Goal: Information Seeking & Learning: Learn about a topic

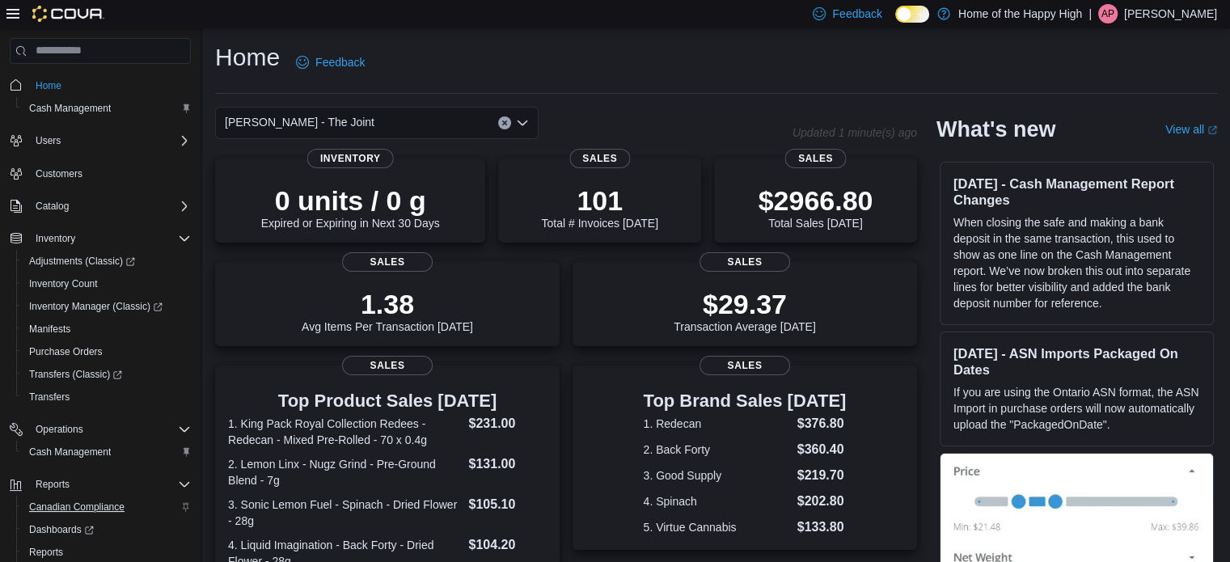
scroll to position [94, 0]
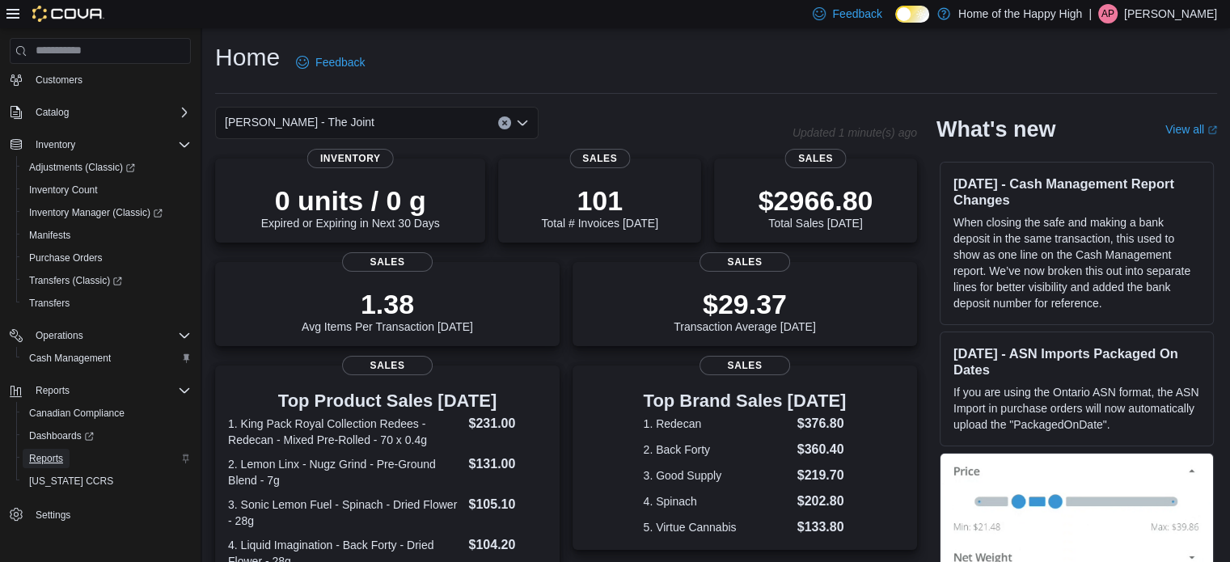
click at [55, 452] on span "Reports" at bounding box center [46, 458] width 34 height 13
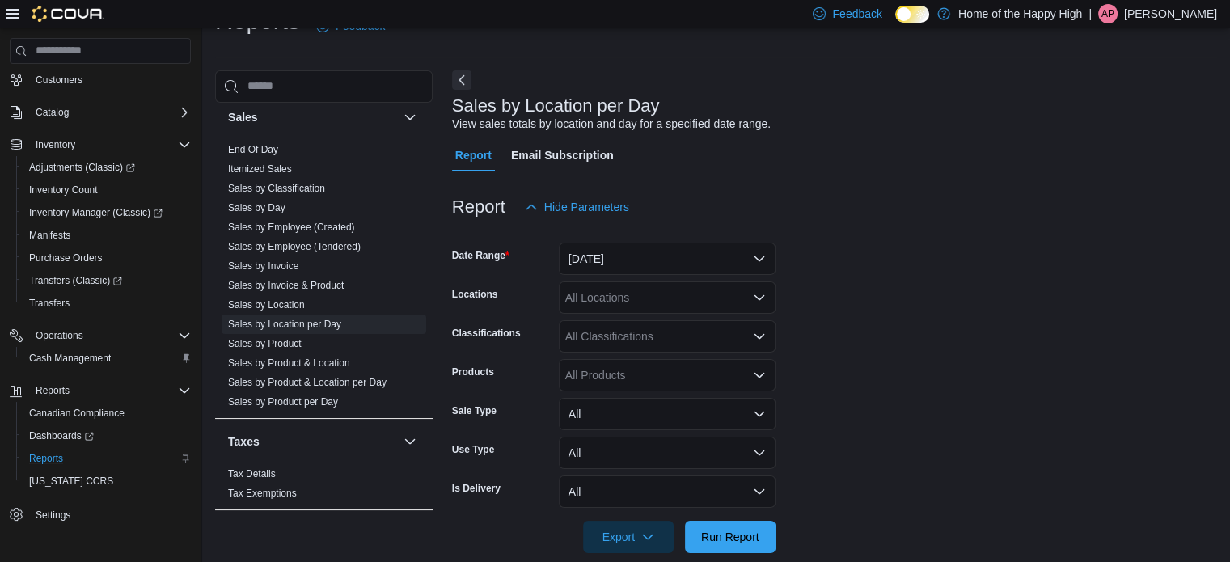
scroll to position [37, 0]
click at [269, 337] on link "Sales by Product" at bounding box center [265, 342] width 74 height 11
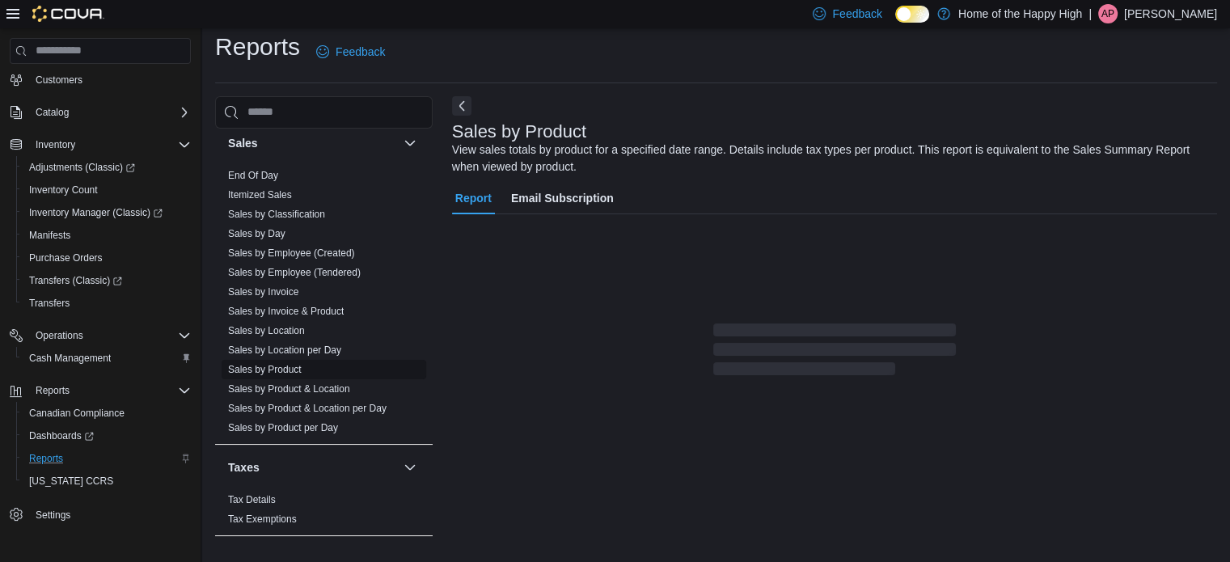
scroll to position [54, 0]
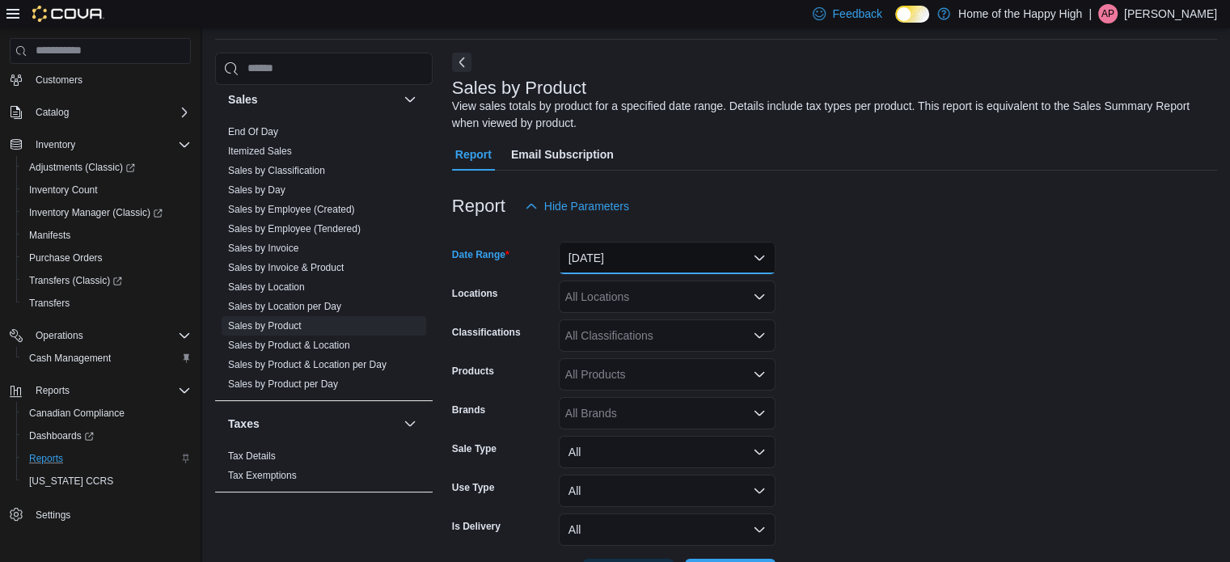
click at [657, 247] on button "[DATE]" at bounding box center [667, 258] width 217 height 32
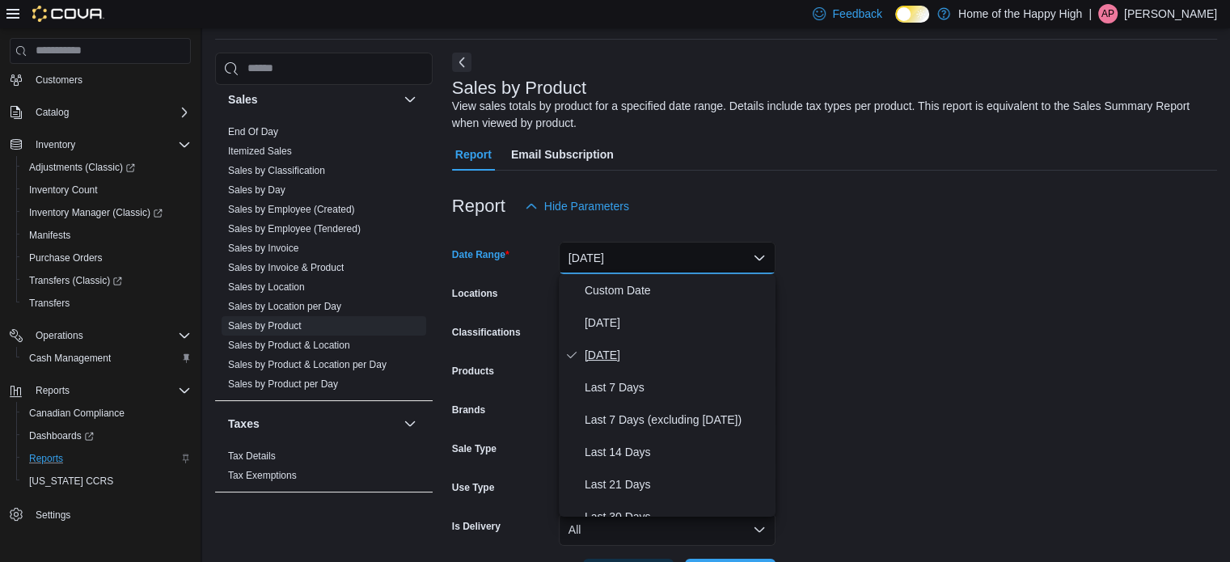
click at [647, 352] on span "[DATE]" at bounding box center [677, 354] width 184 height 19
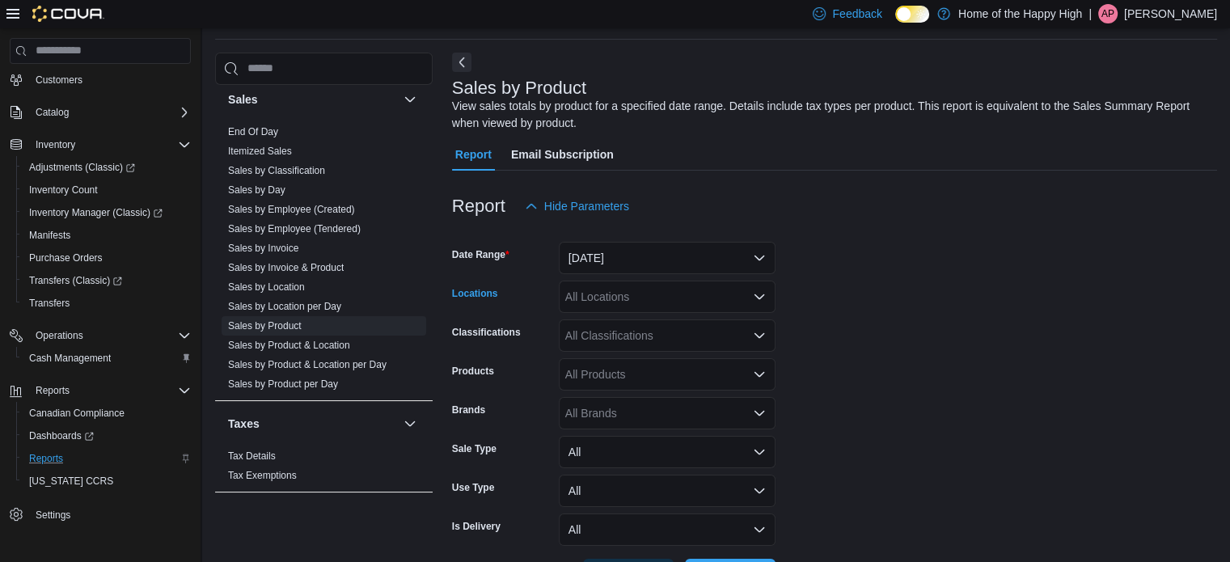
click at [621, 307] on div "All Locations" at bounding box center [667, 297] width 217 height 32
type input "***"
click at [629, 318] on span "[PERSON_NAME] - The Joint" at bounding box center [693, 324] width 150 height 16
click at [851, 372] on form "Date Range [DATE] Locations [GEOGRAPHIC_DATA][PERSON_NAME][GEOGRAPHIC_DATA] - T…" at bounding box center [834, 406] width 765 height 369
click at [663, 375] on div "All Products" at bounding box center [667, 374] width 217 height 32
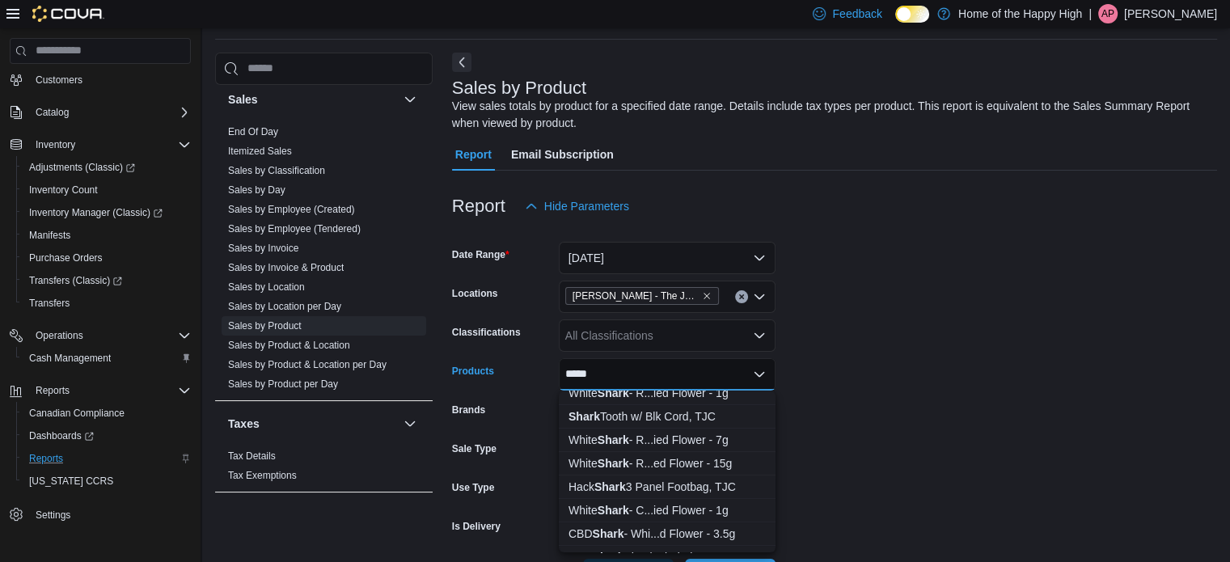
scroll to position [0, 0]
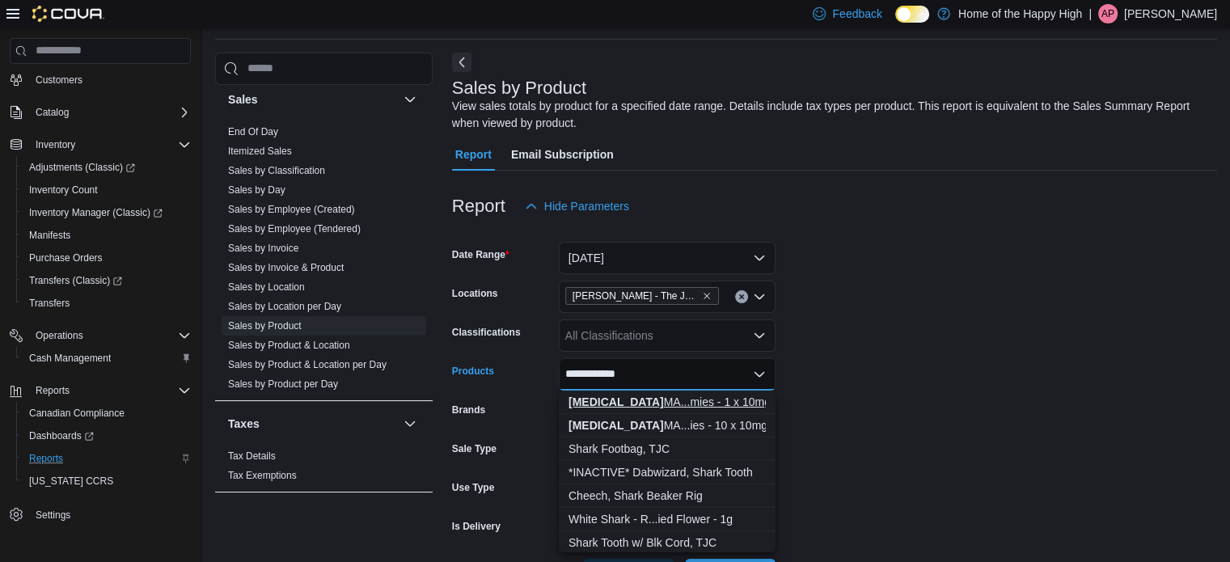
type input "**********"
click at [672, 400] on div "[MEDICAL_DATA] MA...mies - 1 x 10mg" at bounding box center [667, 402] width 197 height 16
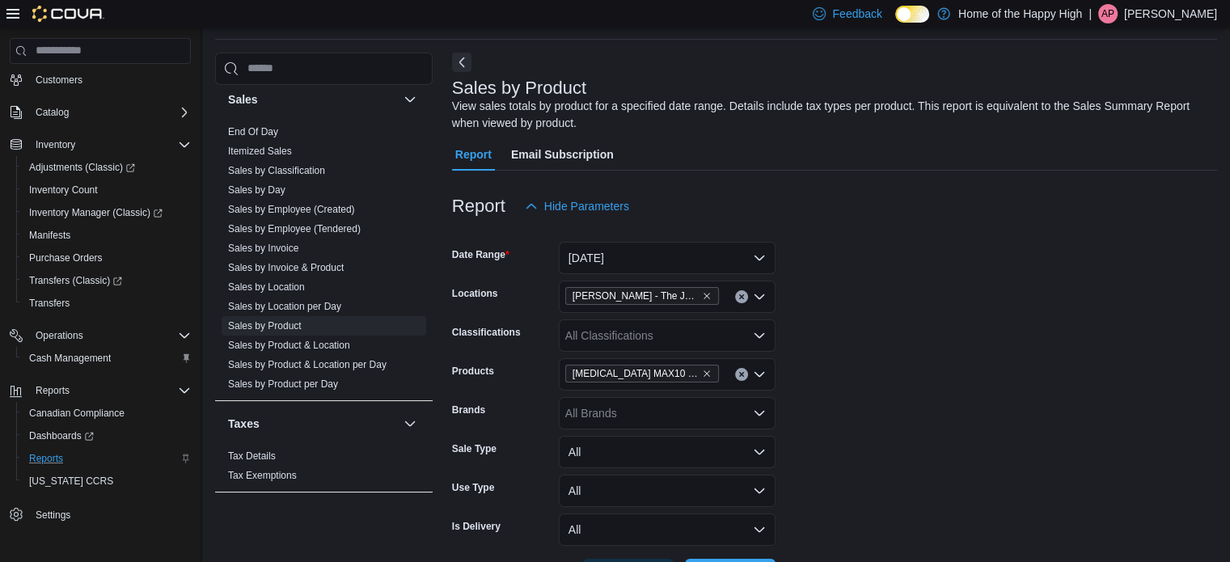
click at [852, 381] on form "Date Range [DATE] Locations [GEOGRAPHIC_DATA][PERSON_NAME][GEOGRAPHIC_DATA] - T…" at bounding box center [834, 406] width 765 height 369
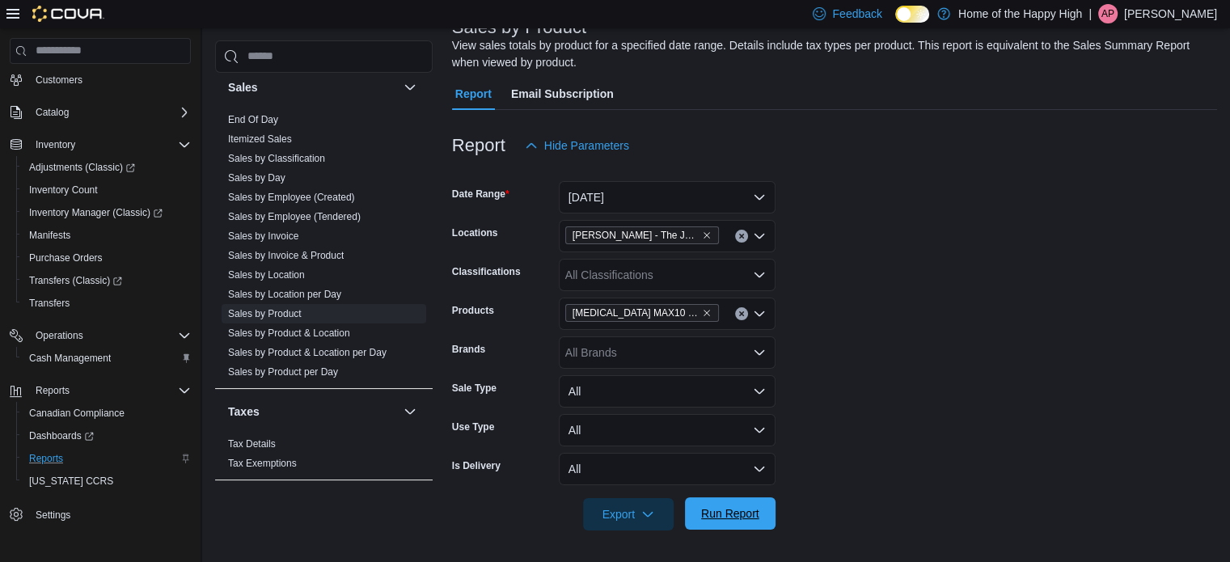
click at [717, 499] on span "Run Report" at bounding box center [730, 513] width 71 height 32
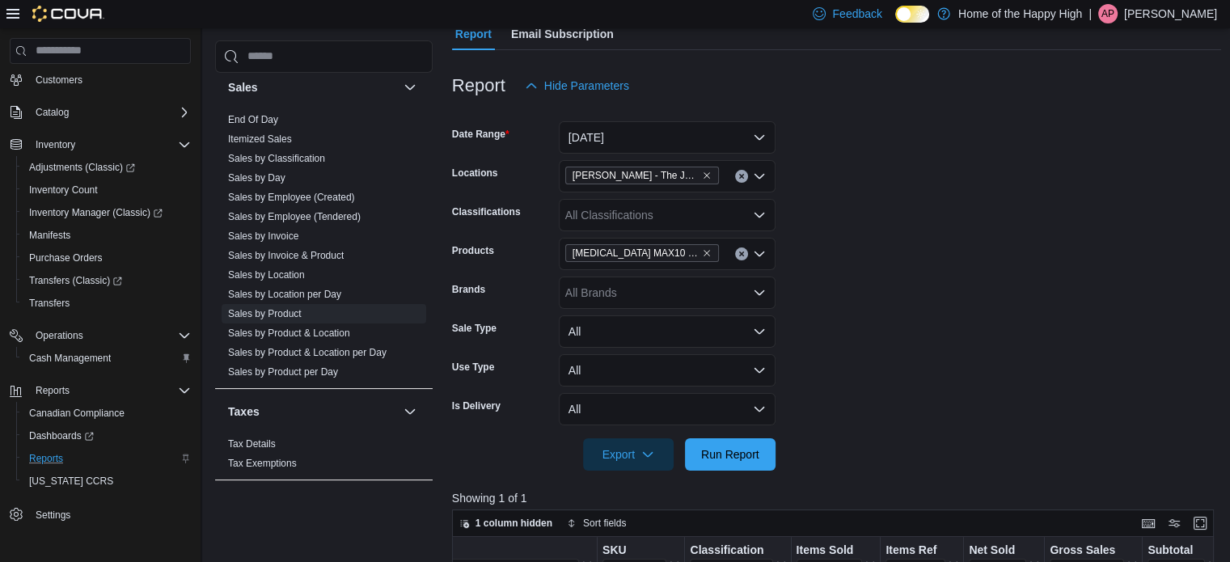
scroll to position [167, 0]
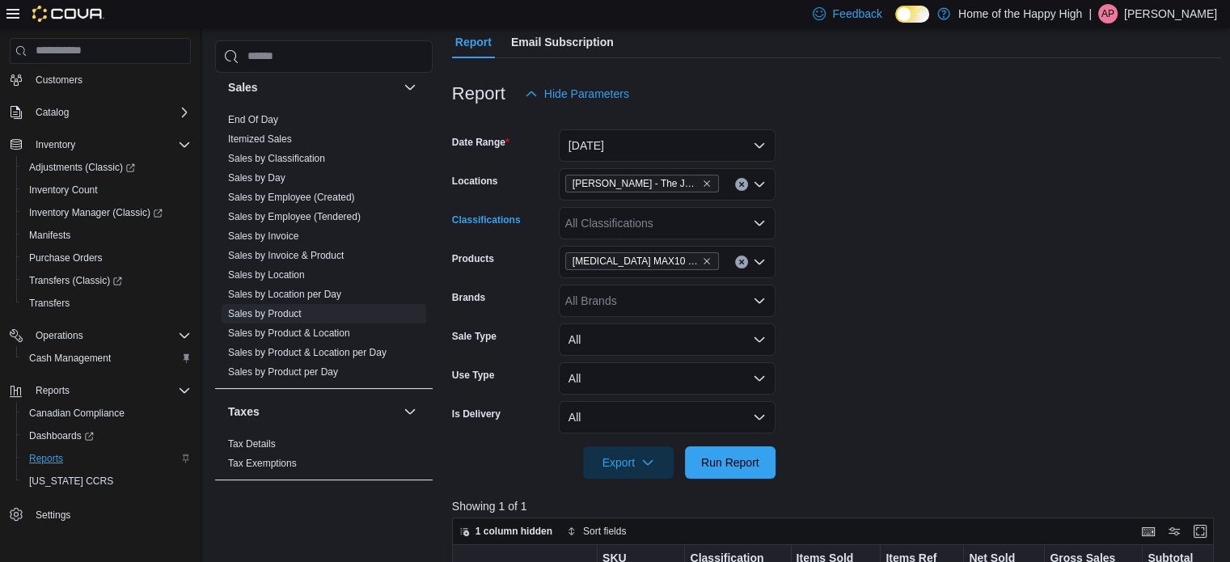
click at [761, 222] on icon "Open list of options" at bounding box center [760, 222] width 10 height 5
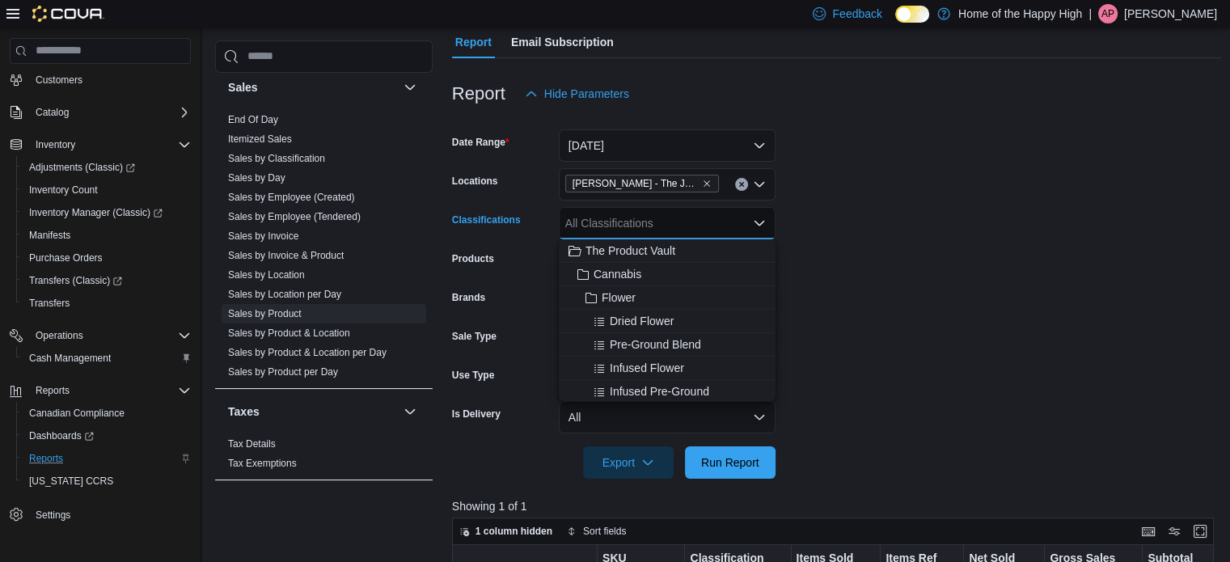
click at [900, 220] on form "Date Range [DATE] Locations [GEOGRAPHIC_DATA][PERSON_NAME][GEOGRAPHIC_DATA] - T…" at bounding box center [837, 294] width 770 height 369
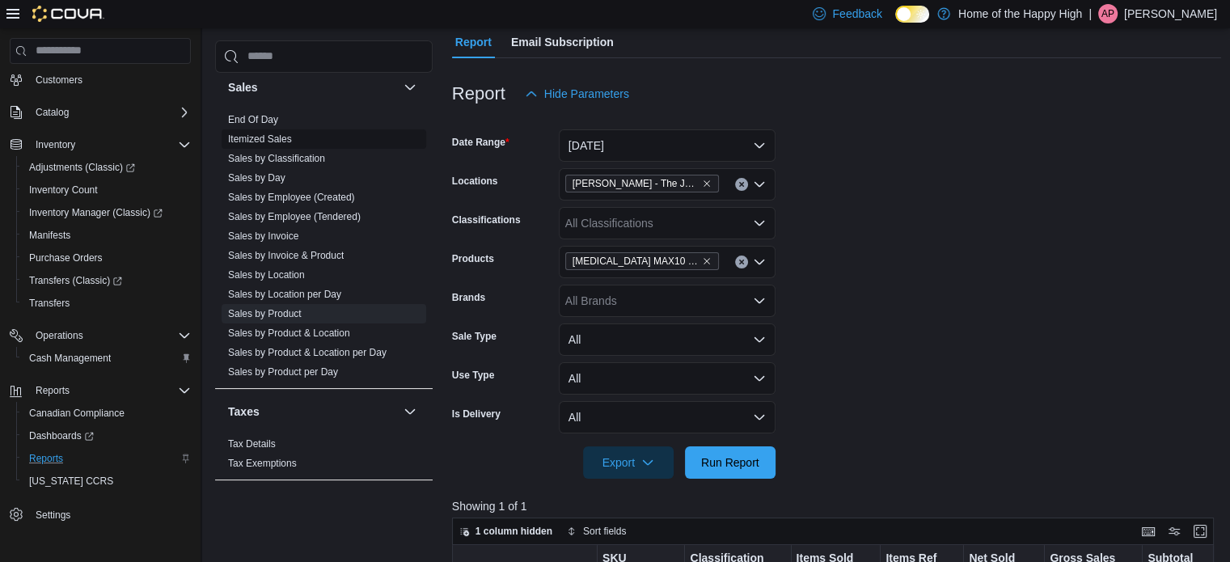
click at [267, 135] on link "Itemized Sales" at bounding box center [260, 138] width 64 height 11
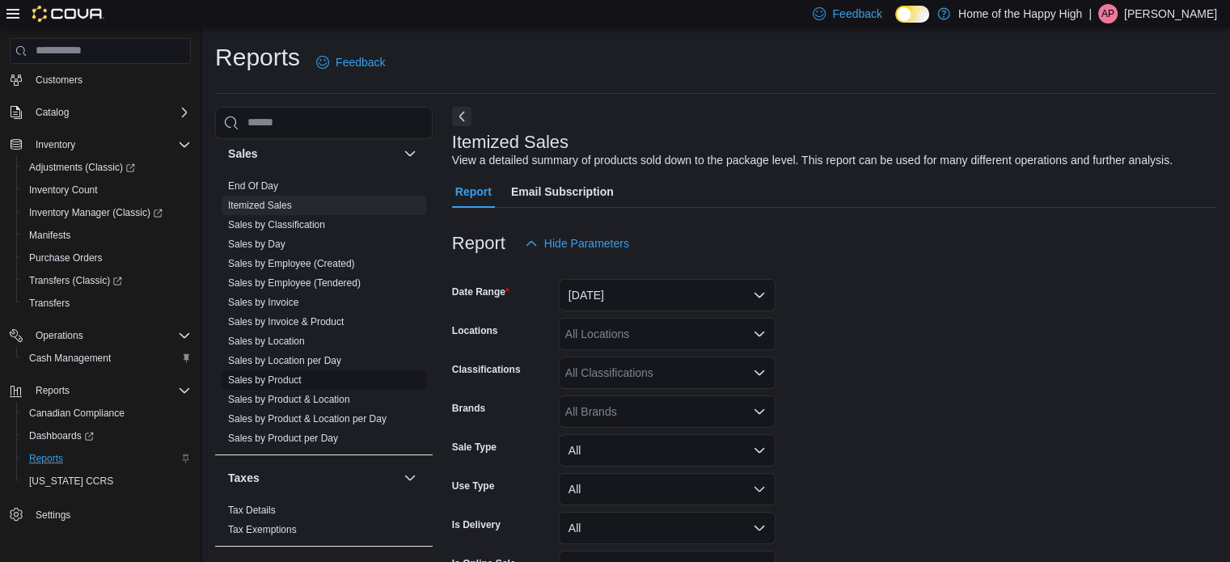
click at [288, 377] on link "Sales by Product" at bounding box center [265, 379] width 74 height 11
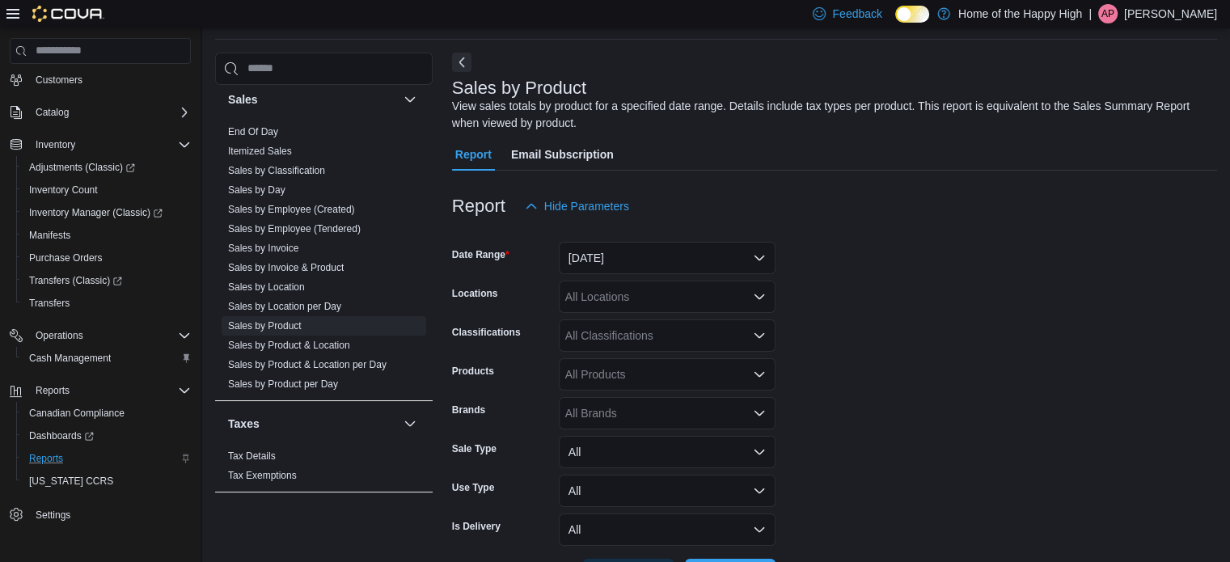
scroll to position [115, 0]
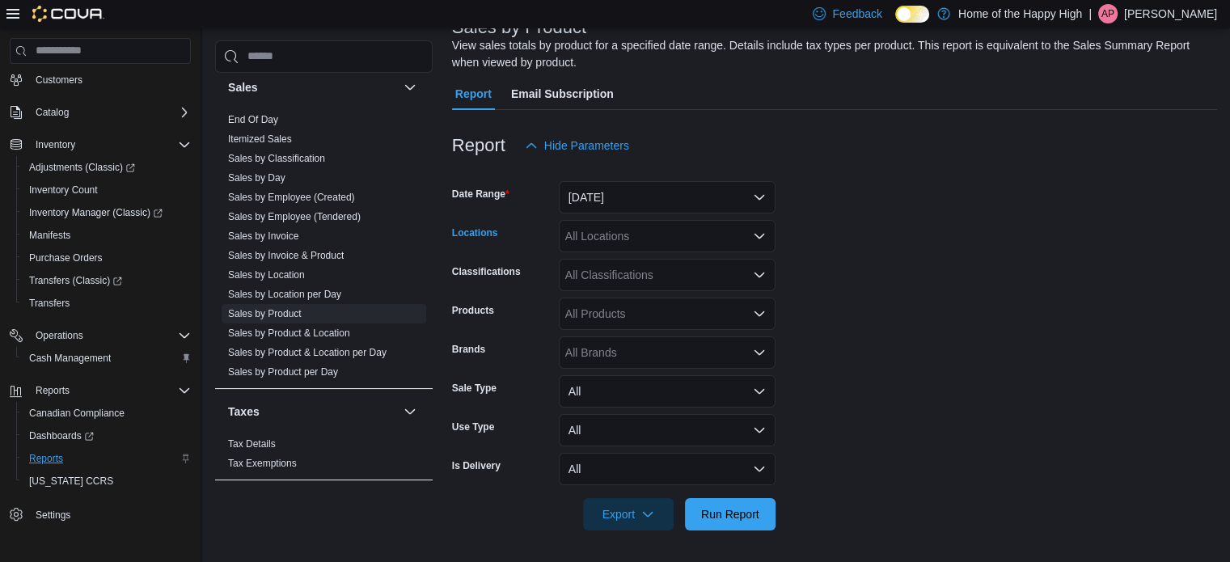
click at [650, 233] on div "All Locations" at bounding box center [667, 236] width 217 height 32
type input "***"
click at [655, 256] on span "[PERSON_NAME] - The Joint" at bounding box center [693, 264] width 150 height 16
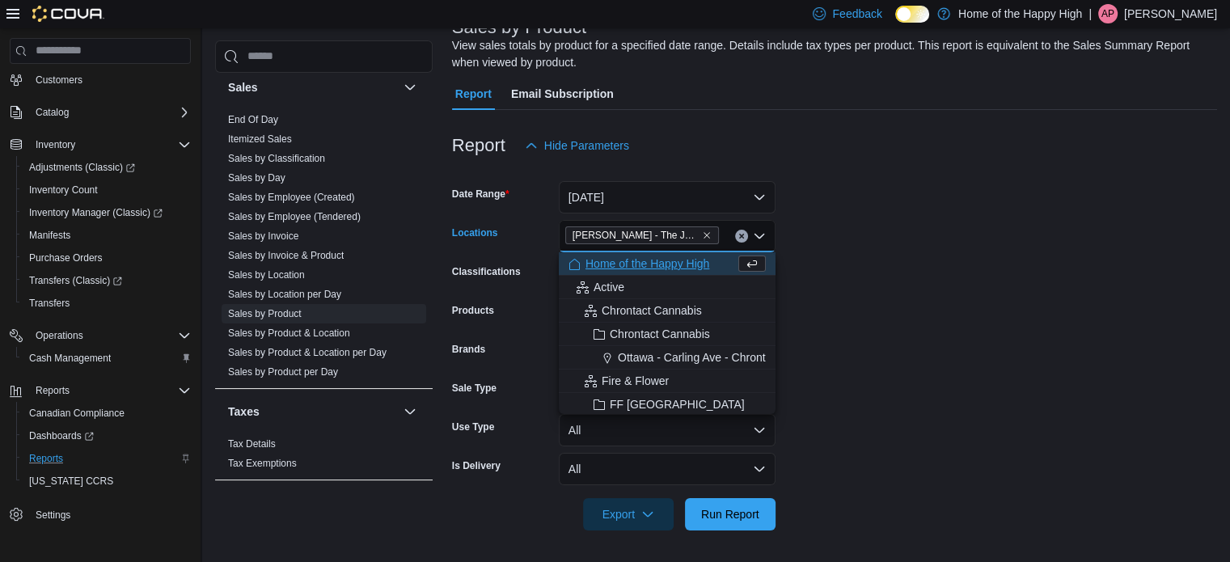
click at [883, 334] on form "Date Range [DATE] Locations [GEOGRAPHIC_DATA][PERSON_NAME][GEOGRAPHIC_DATA] - T…" at bounding box center [834, 346] width 765 height 369
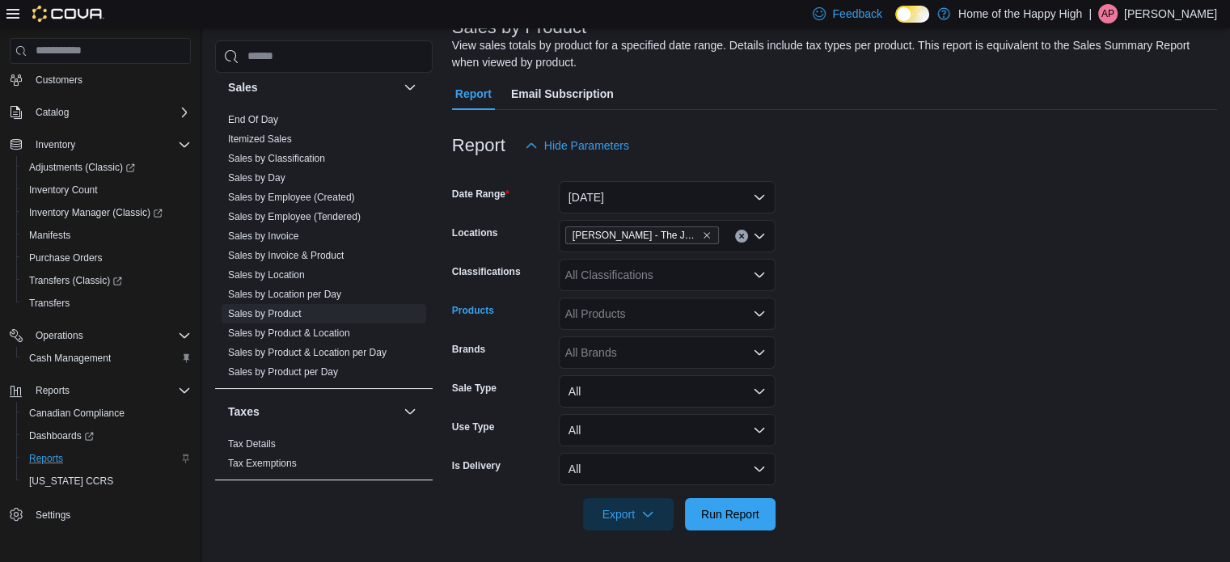
click at [614, 312] on div "All Products" at bounding box center [667, 314] width 217 height 32
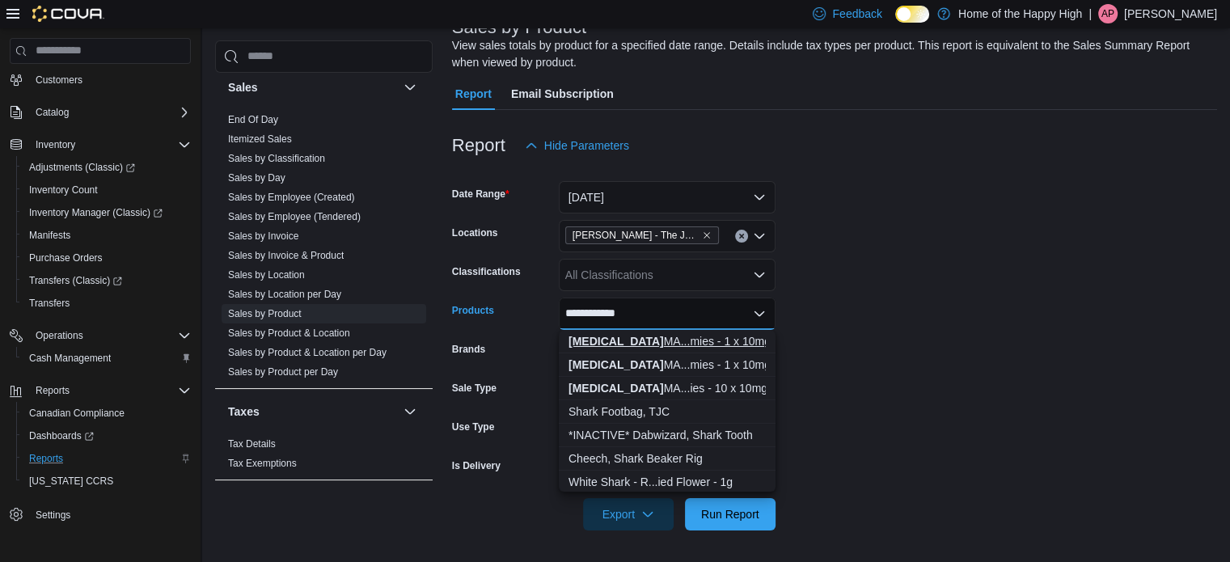
type input "**********"
click at [649, 345] on div "[MEDICAL_DATA] MA...mies - 1 x 10mg" at bounding box center [667, 341] width 197 height 16
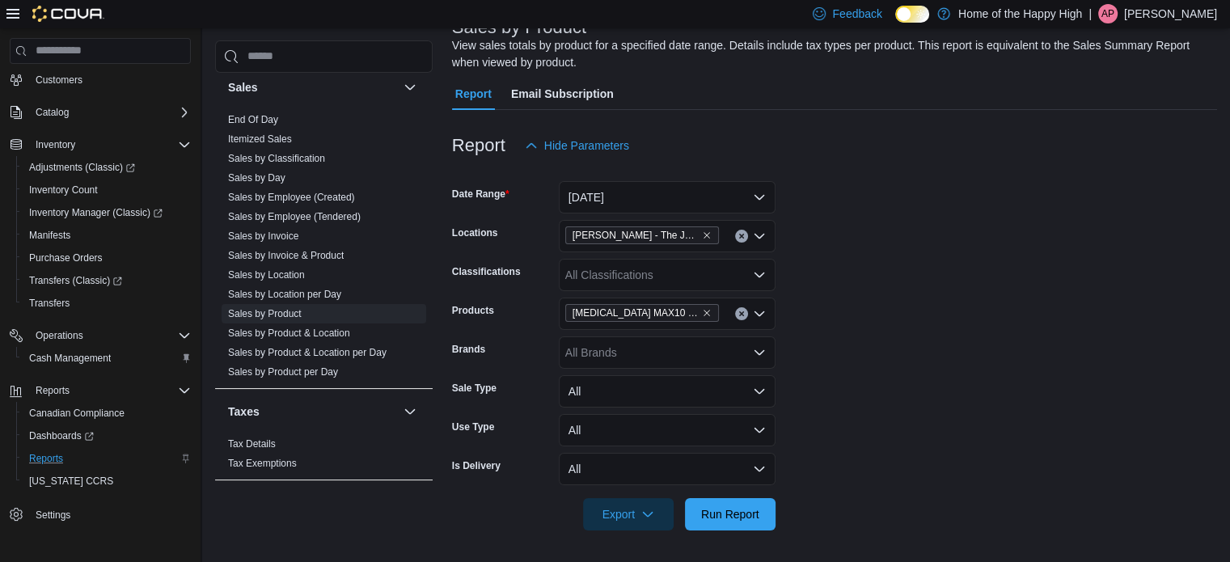
click at [848, 340] on form "Date Range [DATE] Locations [GEOGRAPHIC_DATA][PERSON_NAME][GEOGRAPHIC_DATA] - T…" at bounding box center [834, 346] width 765 height 369
click at [767, 198] on button "[DATE]" at bounding box center [667, 197] width 217 height 32
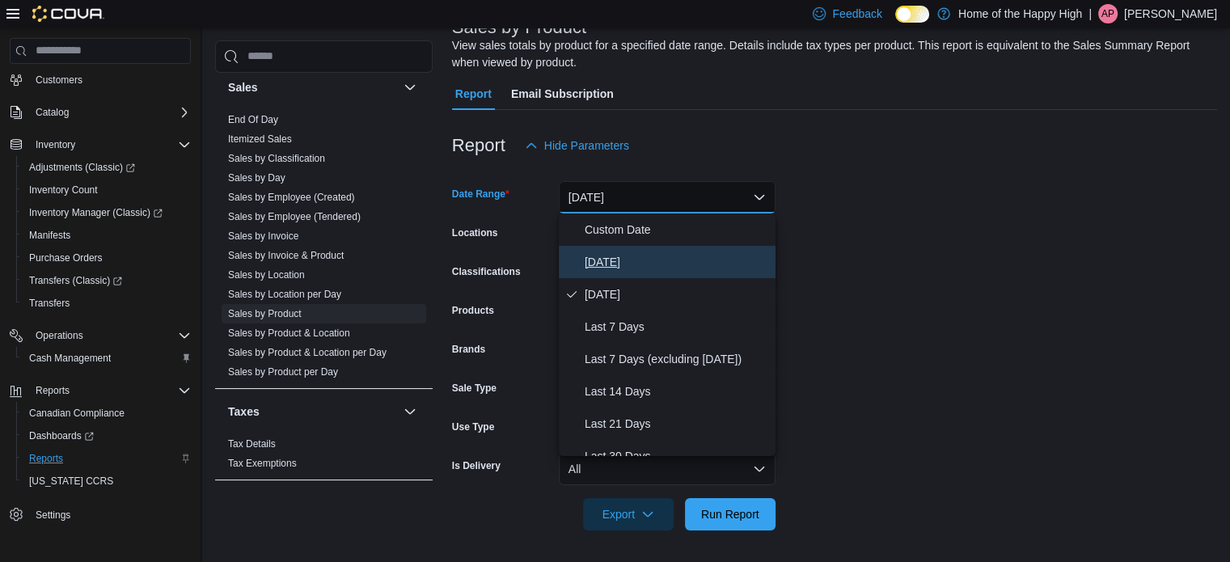
click at [647, 261] on span "[DATE]" at bounding box center [677, 261] width 184 height 19
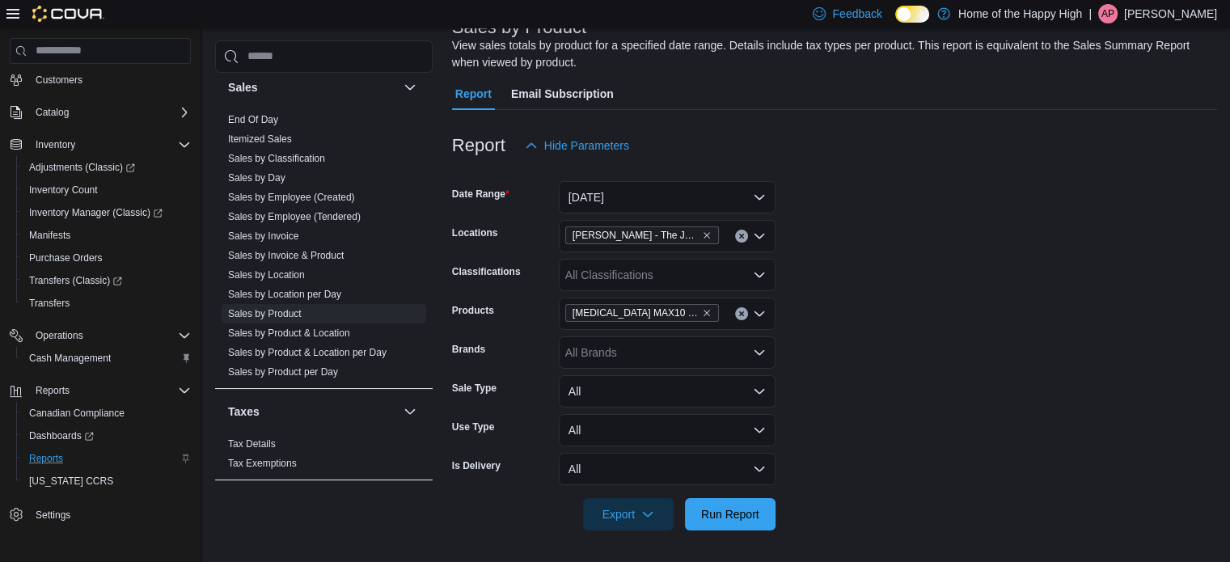
click at [899, 274] on form "Date Range [DATE] Locations [GEOGRAPHIC_DATA][PERSON_NAME][GEOGRAPHIC_DATA] - T…" at bounding box center [834, 346] width 765 height 369
click at [736, 507] on span "Run Report" at bounding box center [730, 513] width 58 height 16
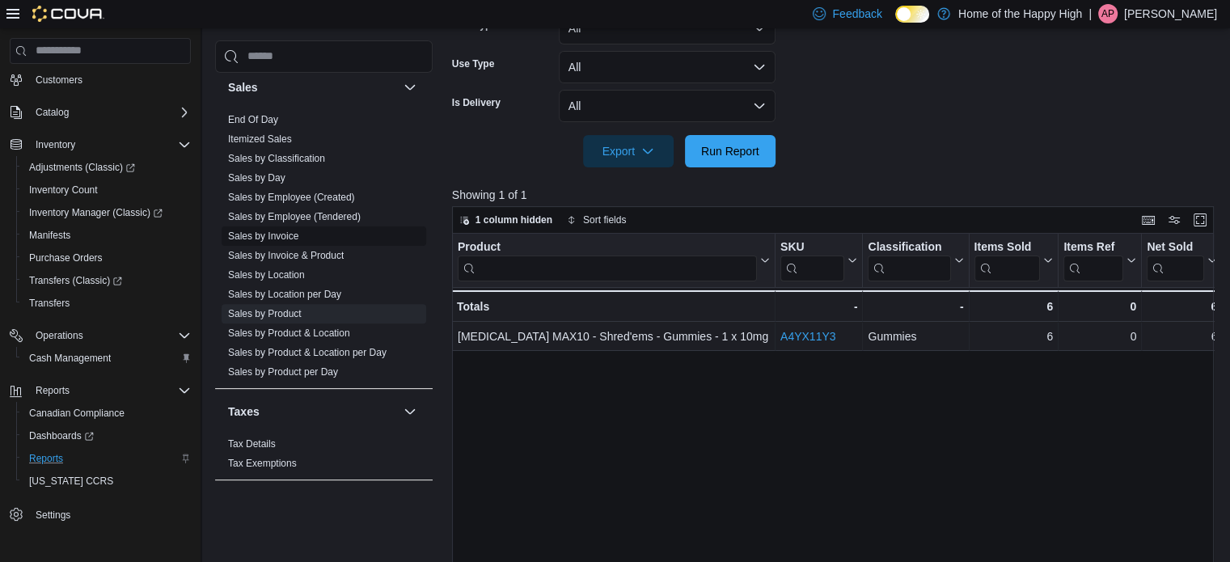
click at [269, 235] on link "Sales by Invoice" at bounding box center [263, 236] width 70 height 11
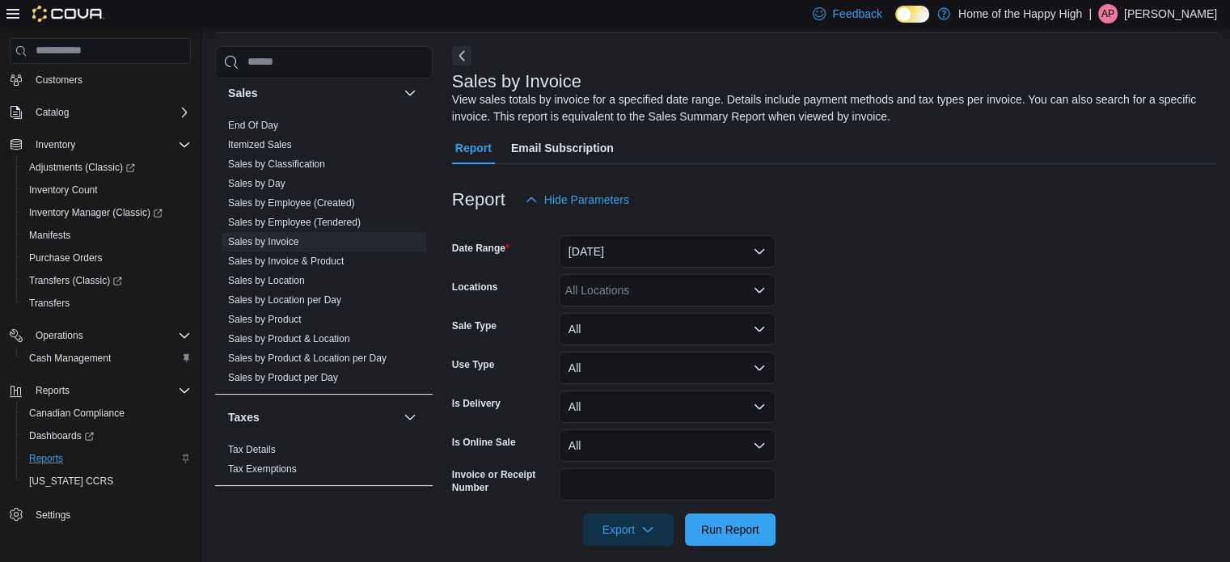
scroll to position [65, 0]
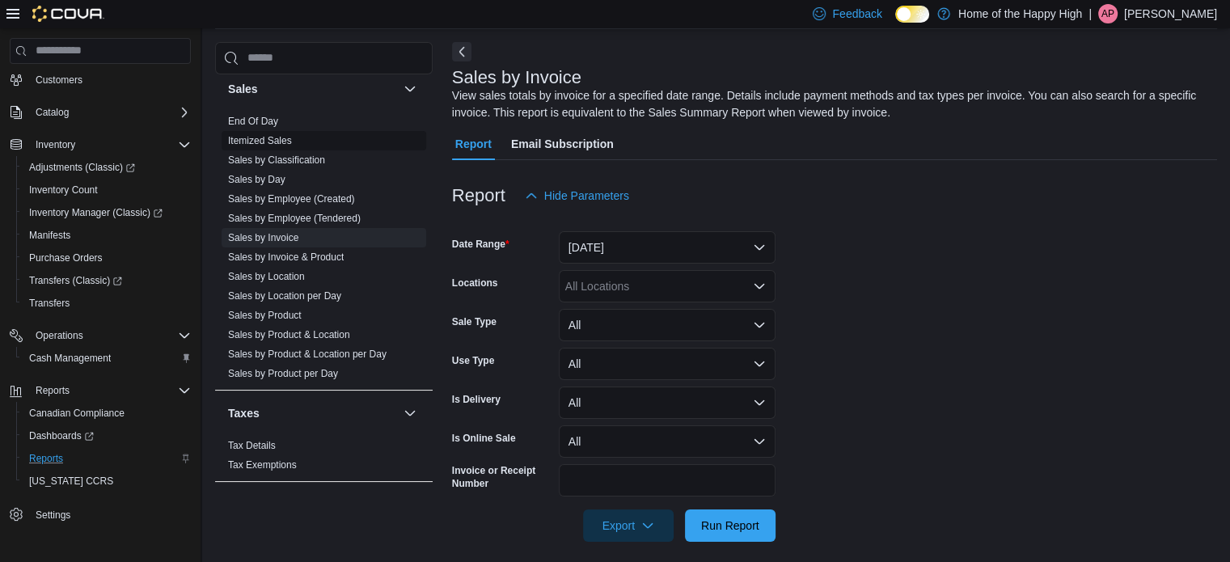
click at [256, 137] on link "Itemized Sales" at bounding box center [260, 140] width 64 height 11
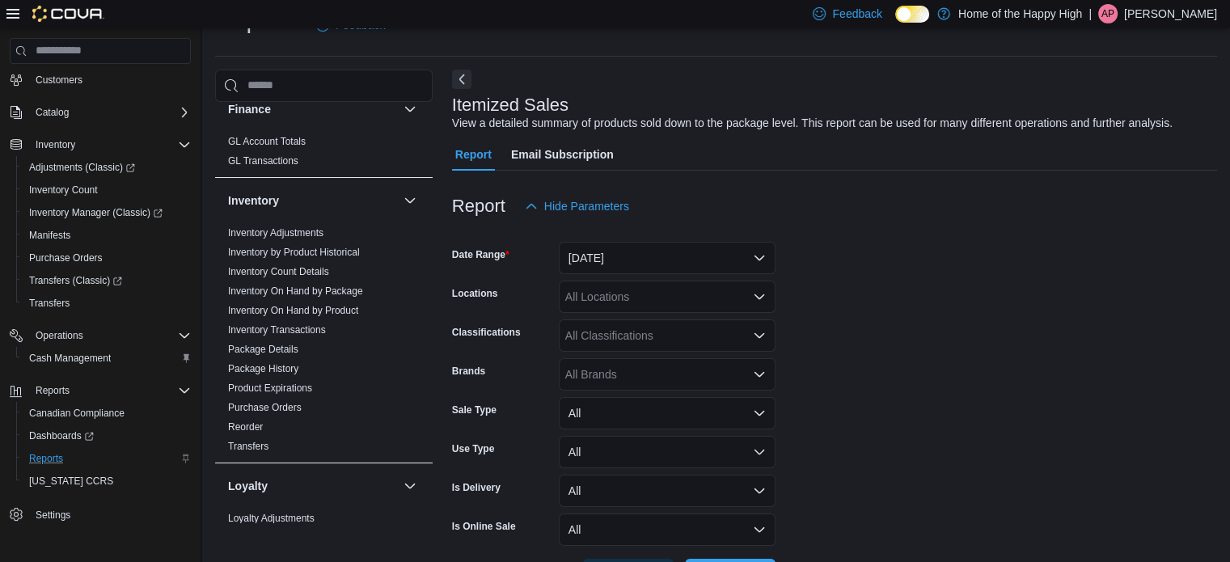
scroll to position [369, 0]
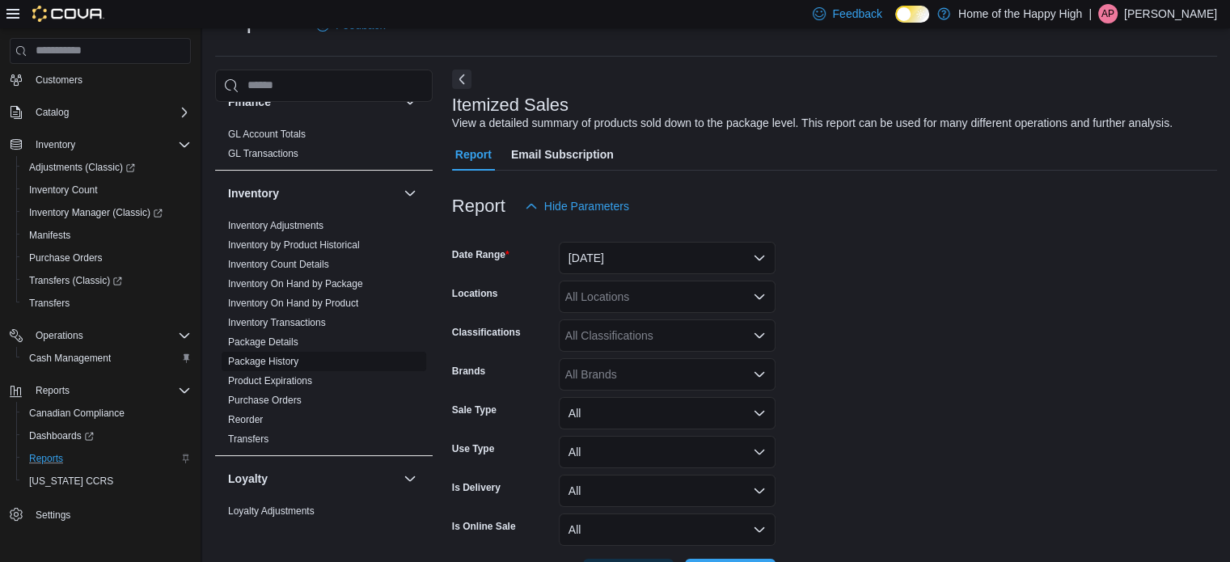
click at [262, 358] on link "Package History" at bounding box center [263, 361] width 70 height 11
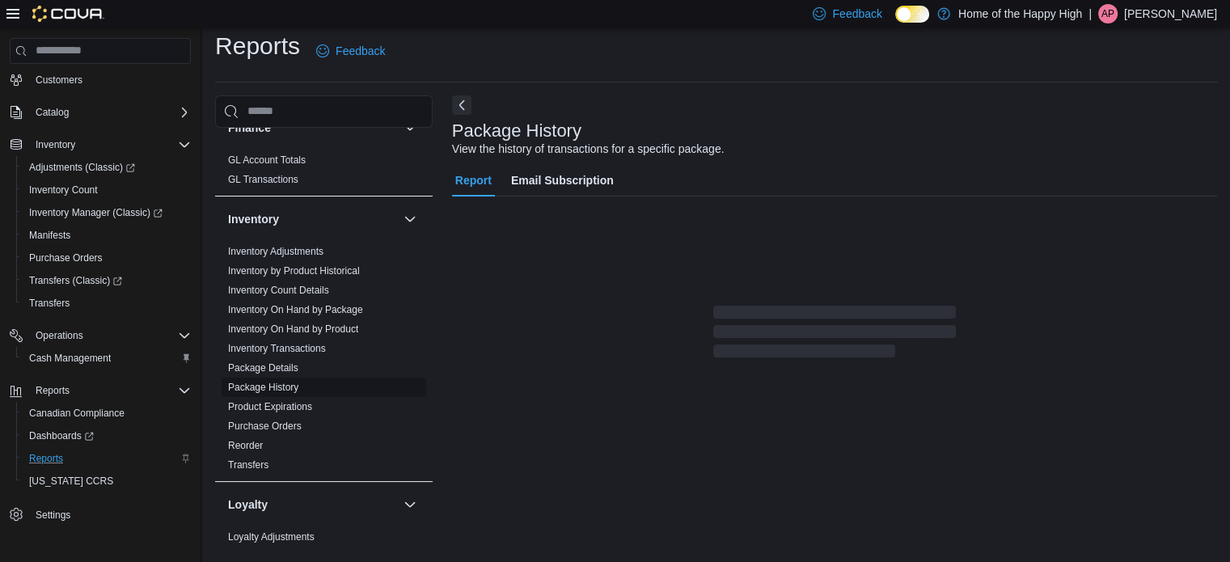
scroll to position [11, 0]
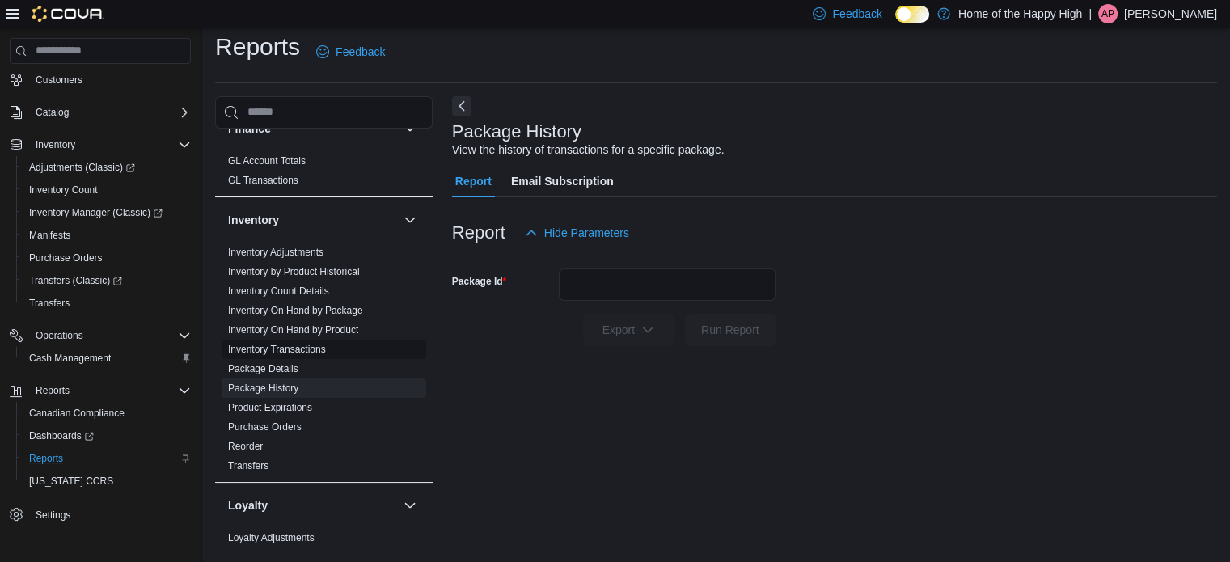
click at [276, 345] on link "Inventory Transactions" at bounding box center [277, 349] width 98 height 11
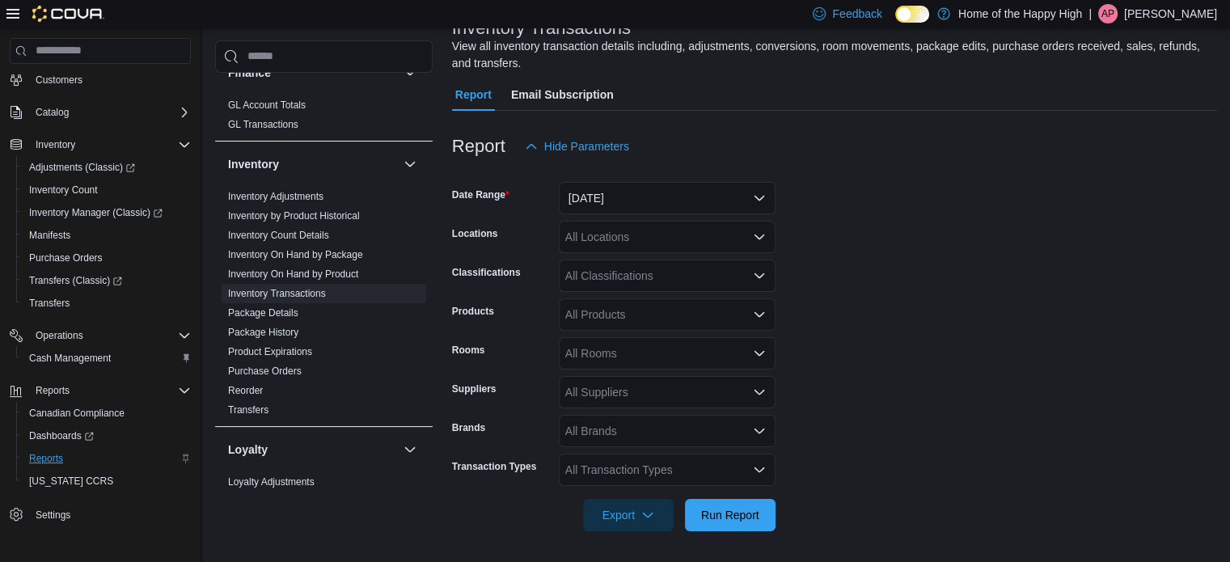
scroll to position [115, 0]
click at [623, 232] on div "All Locations" at bounding box center [667, 236] width 217 height 32
type input "***"
click at [637, 259] on span "[PERSON_NAME] - The Joint" at bounding box center [693, 264] width 150 height 16
click at [888, 290] on form "Date Range [DATE] Locations [GEOGRAPHIC_DATA][PERSON_NAME][GEOGRAPHIC_DATA] - T…" at bounding box center [834, 346] width 765 height 369
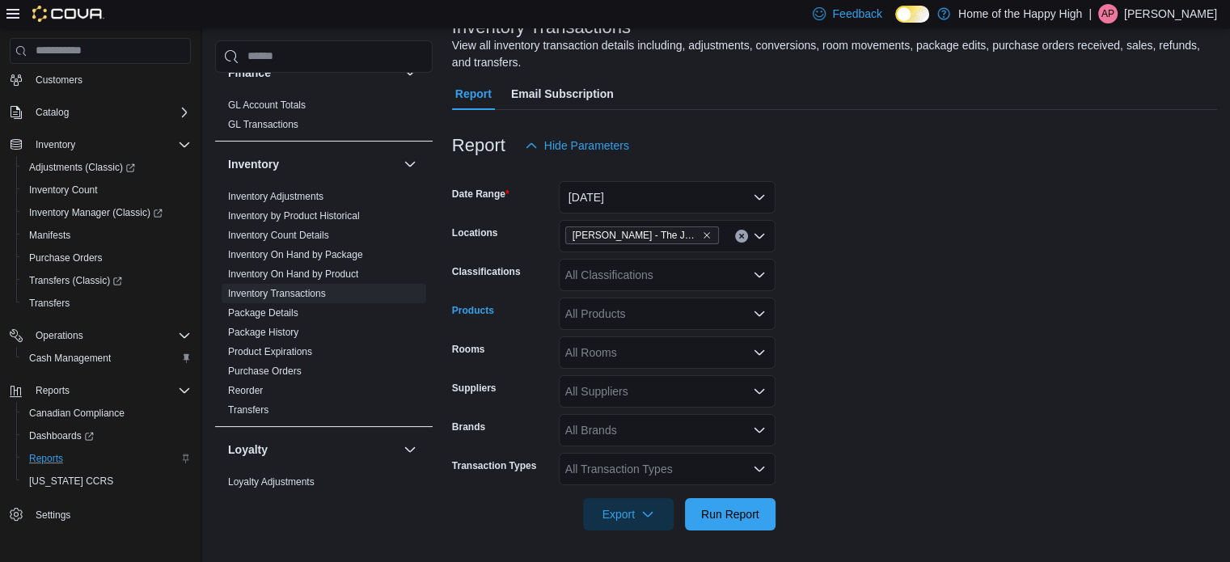
click at [632, 319] on div "All Products" at bounding box center [667, 314] width 217 height 32
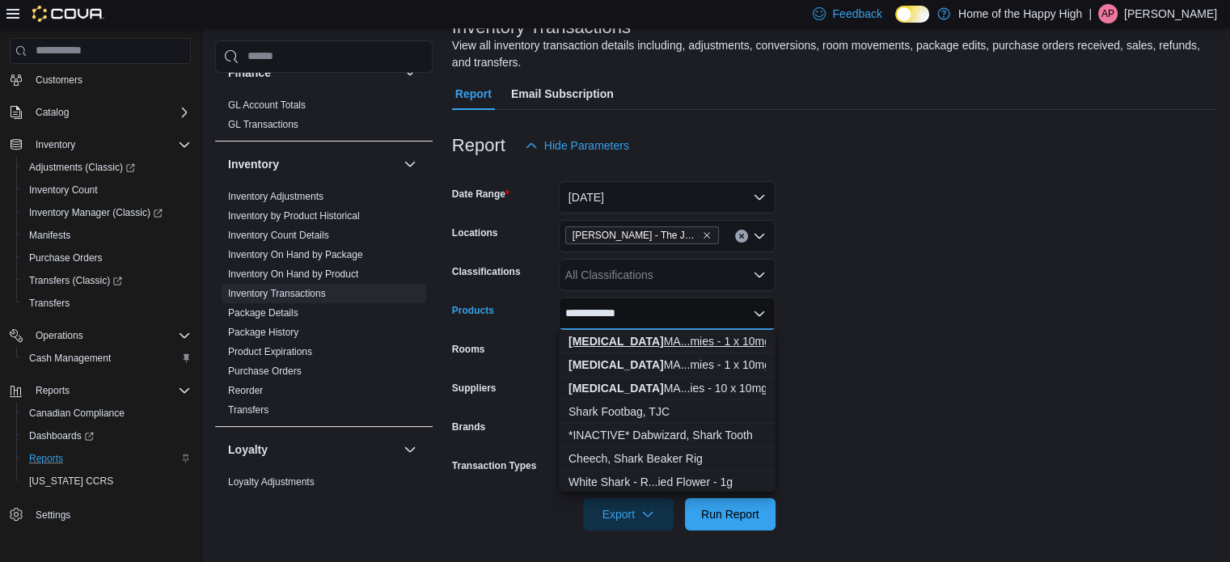
type input "**********"
click at [634, 338] on strong "[MEDICAL_DATA]" at bounding box center [616, 341] width 95 height 13
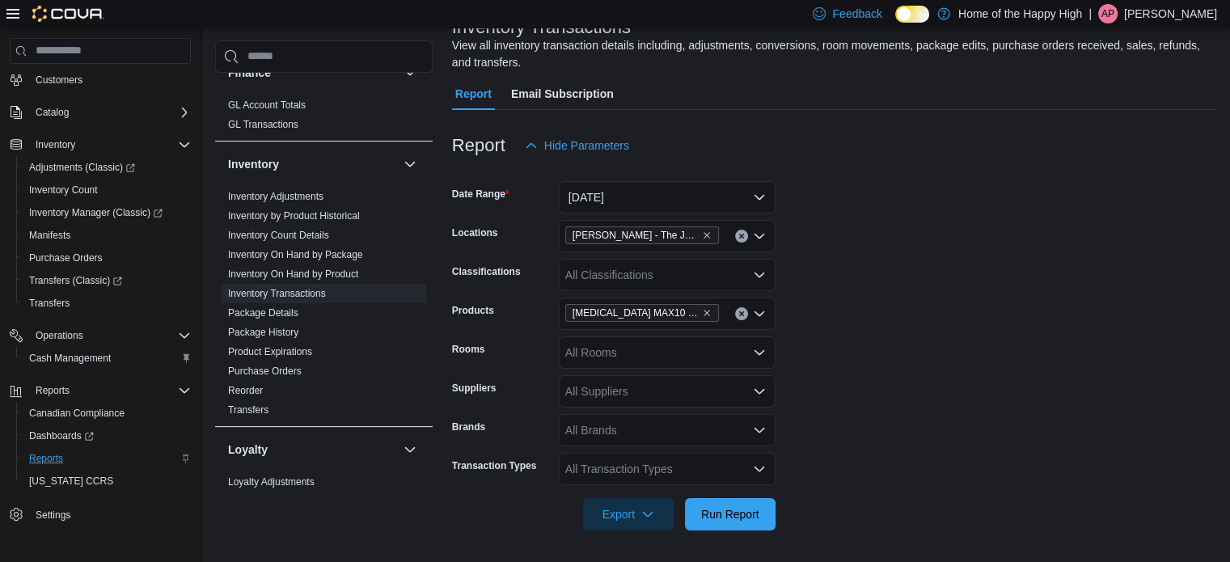
click at [857, 336] on form "Date Range [DATE] Locations [GEOGRAPHIC_DATA][PERSON_NAME][GEOGRAPHIC_DATA] - T…" at bounding box center [834, 346] width 765 height 369
click at [737, 521] on span "Run Report" at bounding box center [730, 513] width 71 height 32
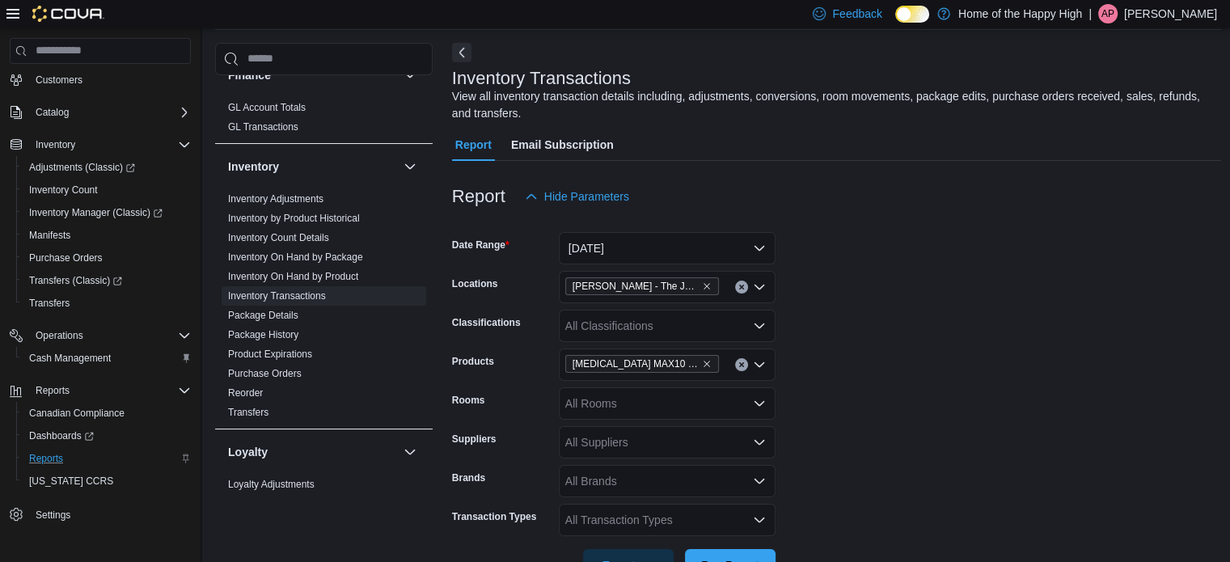
scroll to position [65, 0]
click at [754, 249] on button "[DATE]" at bounding box center [667, 247] width 217 height 32
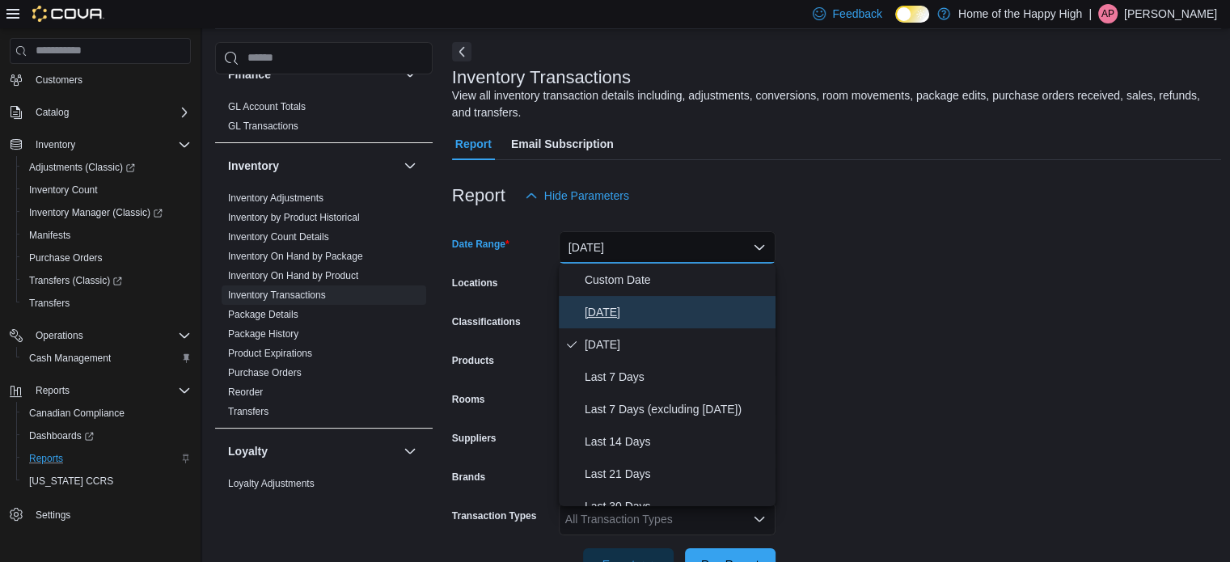
click at [657, 305] on span "[DATE]" at bounding box center [677, 311] width 184 height 19
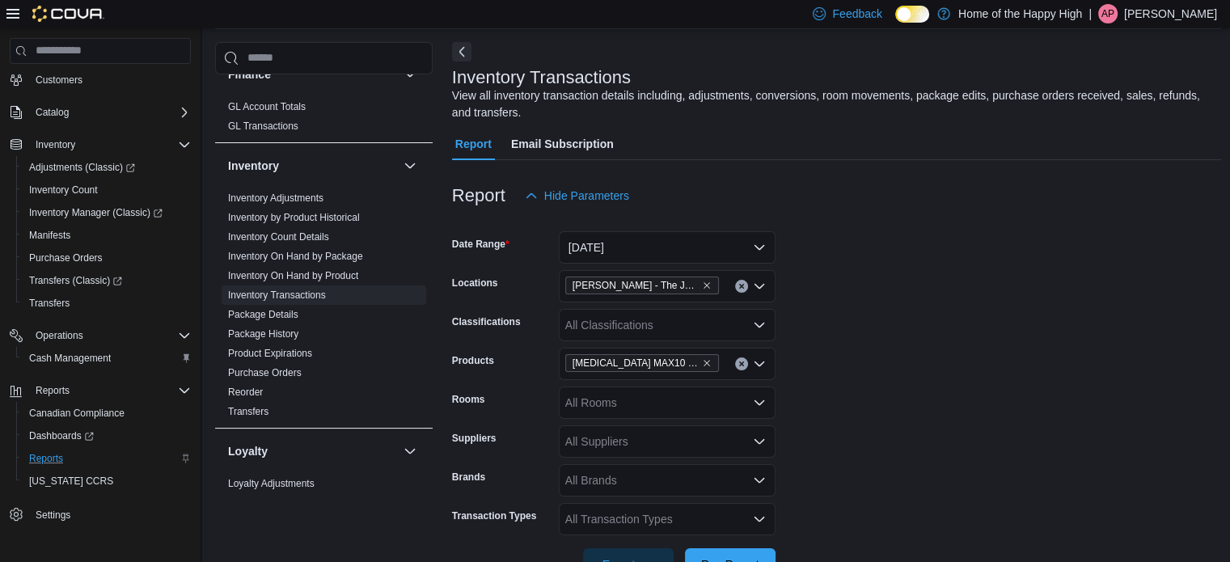
click at [869, 304] on form "Date Range [DATE] Locations [GEOGRAPHIC_DATA][PERSON_NAME][GEOGRAPHIC_DATA] - T…" at bounding box center [837, 396] width 770 height 369
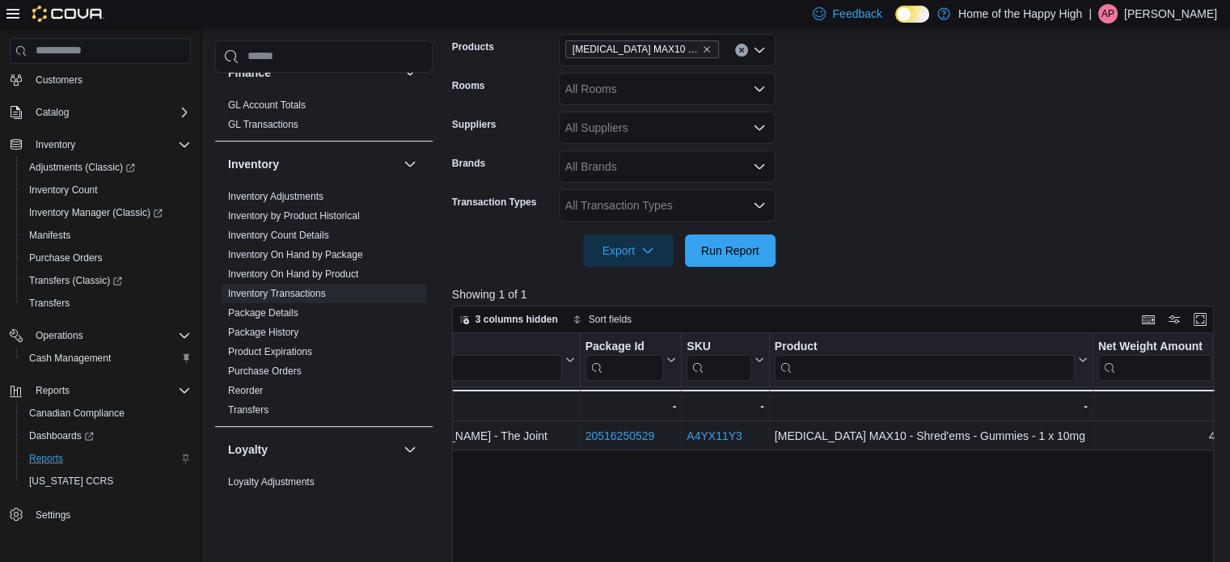
scroll to position [419, 0]
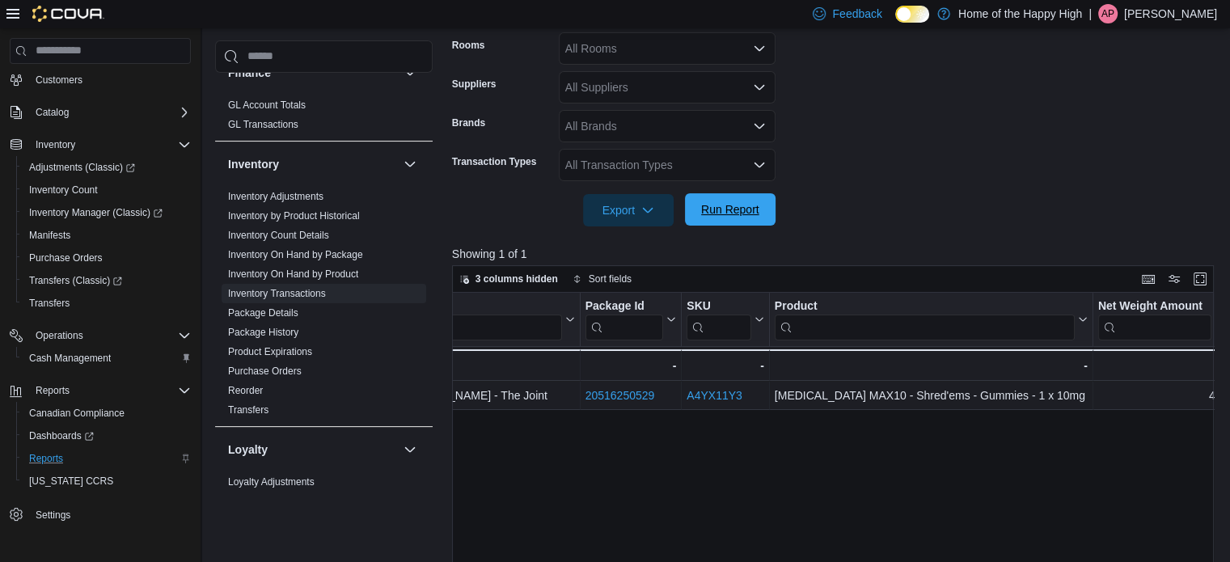
click at [741, 196] on span "Run Report" at bounding box center [730, 209] width 71 height 32
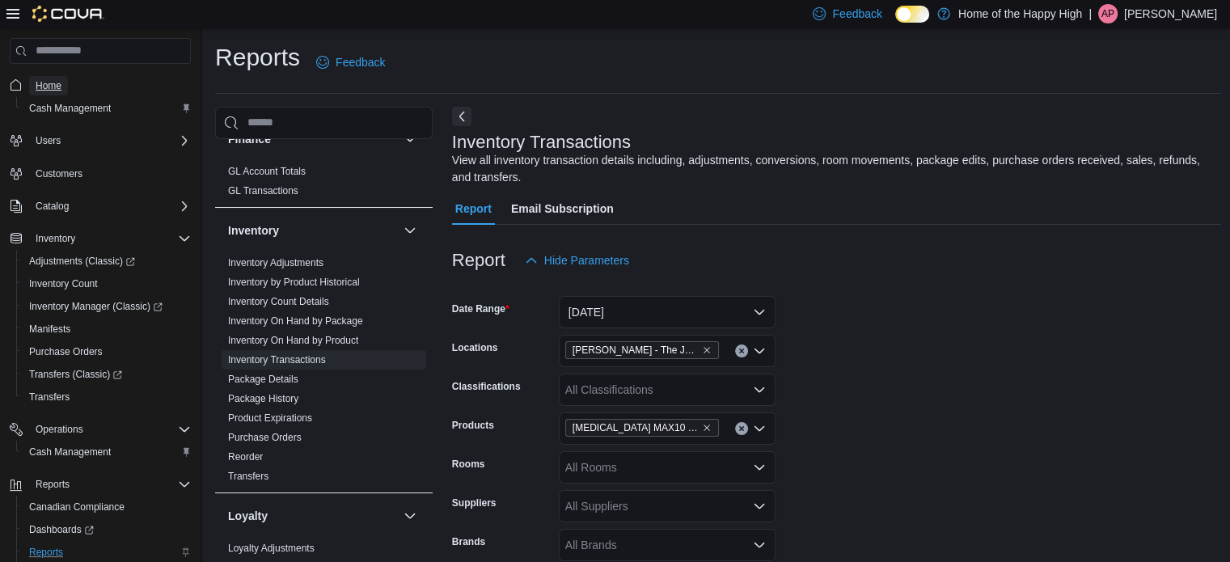
click at [53, 83] on span "Home" at bounding box center [49, 85] width 26 height 13
